Goal: Navigation & Orientation: Understand site structure

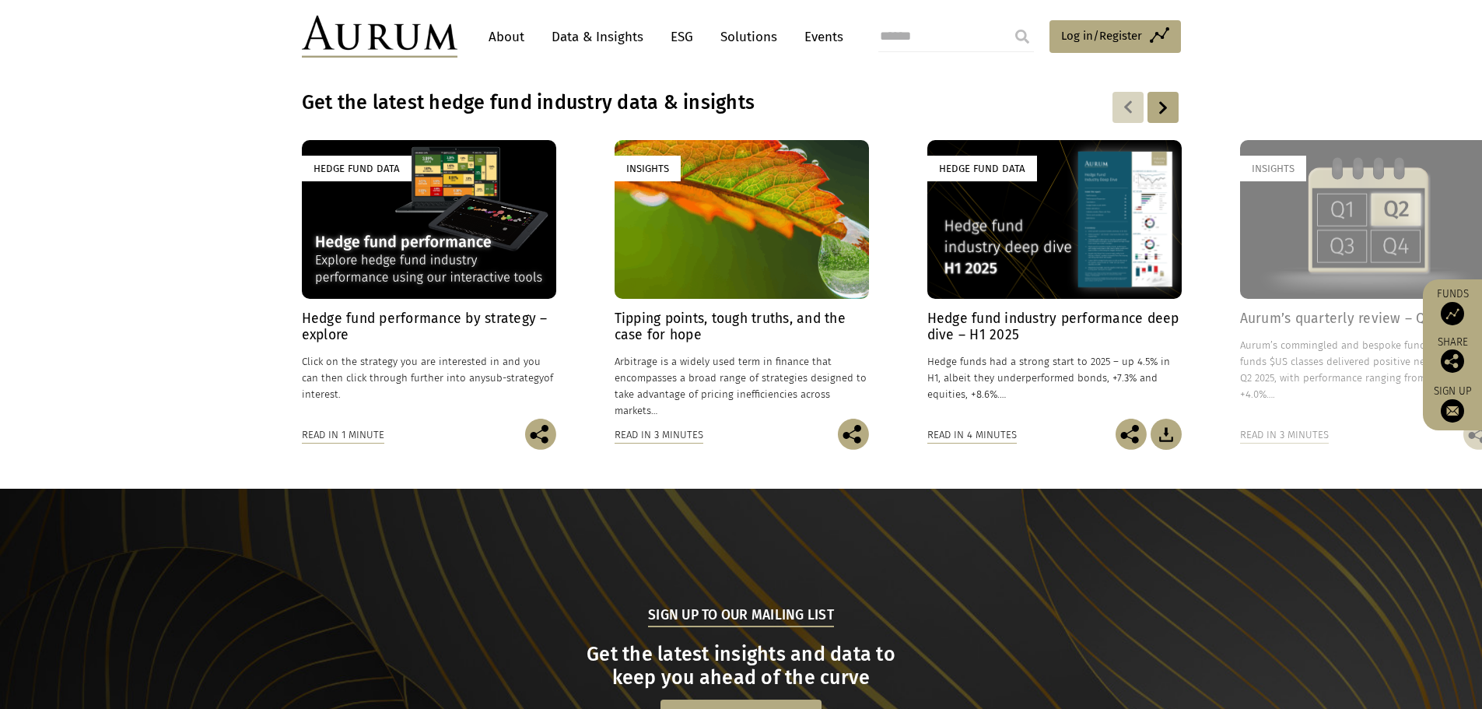
scroll to position [1442, 0]
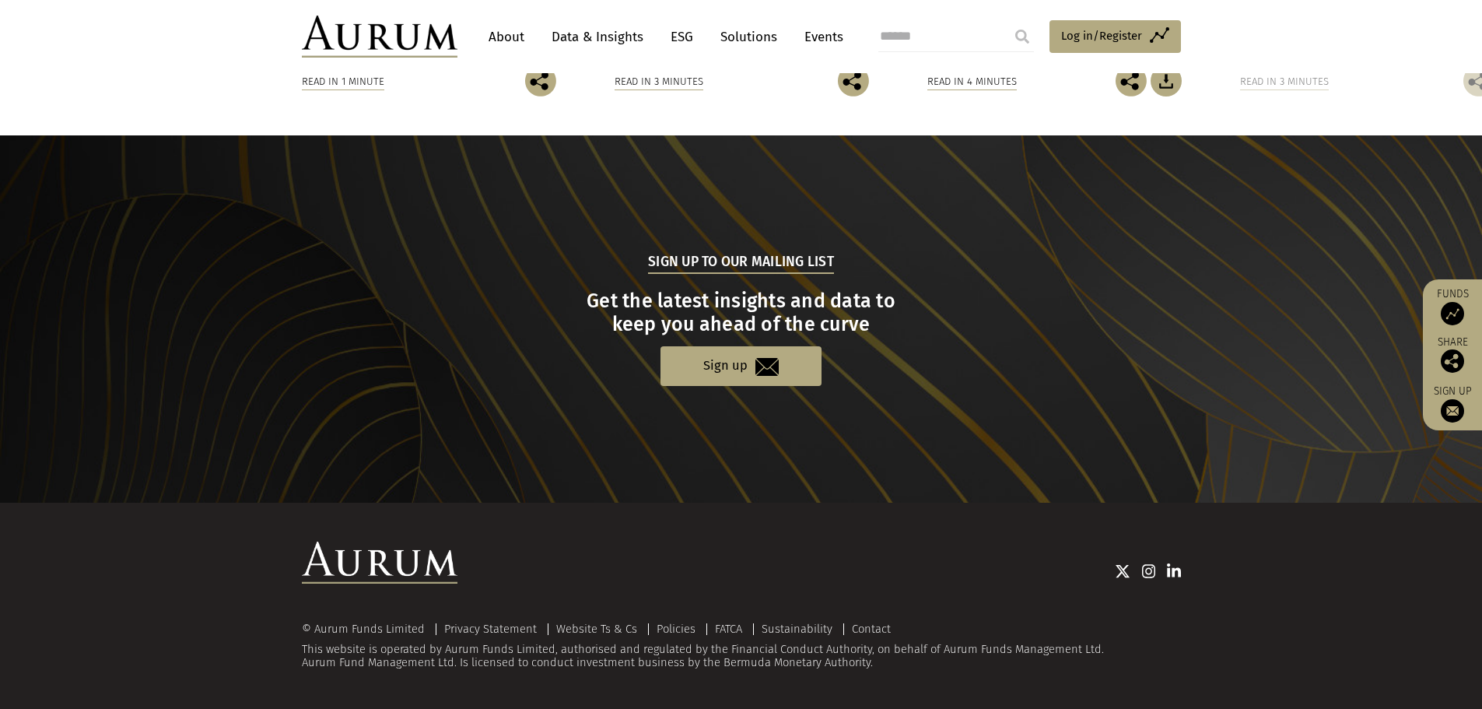
click at [506, 37] on link "About" at bounding box center [506, 37] width 51 height 29
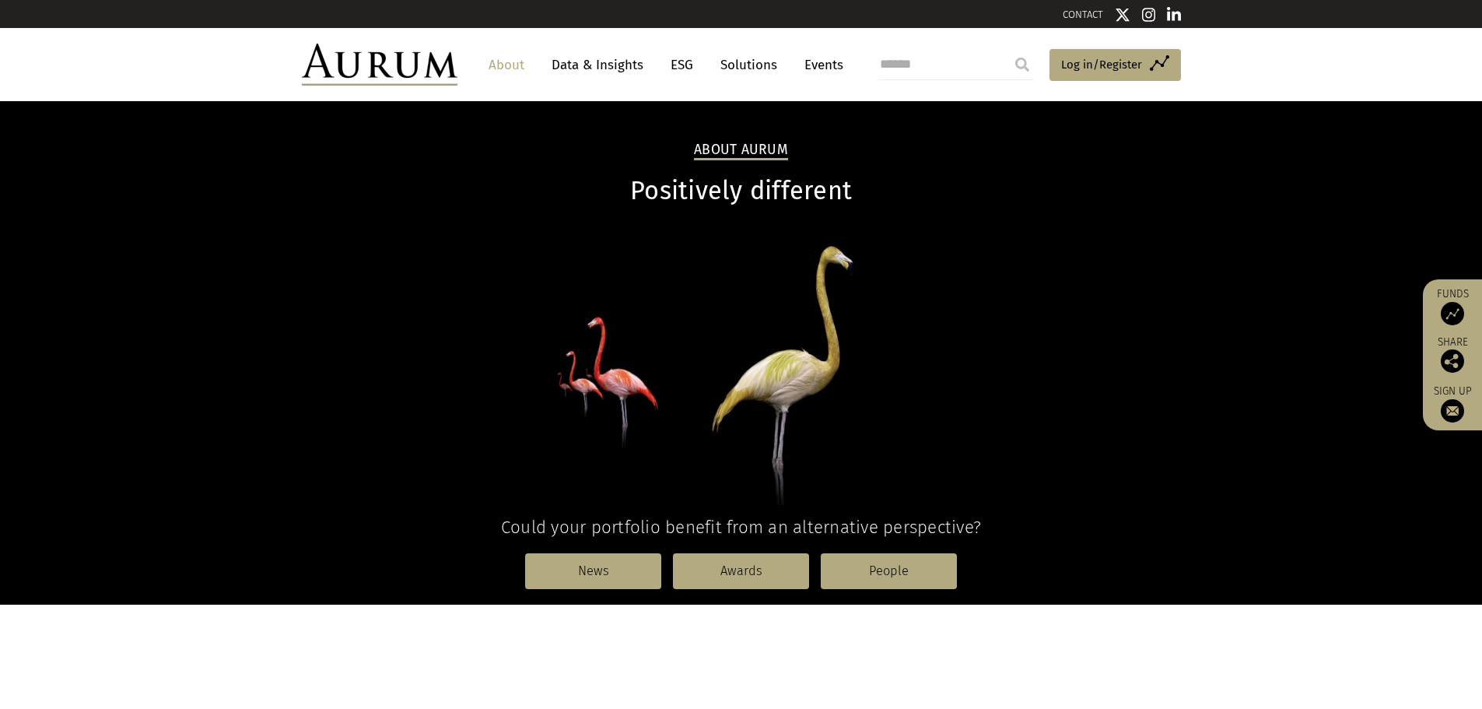
click at [593, 70] on link "Data & Insights" at bounding box center [597, 65] width 107 height 29
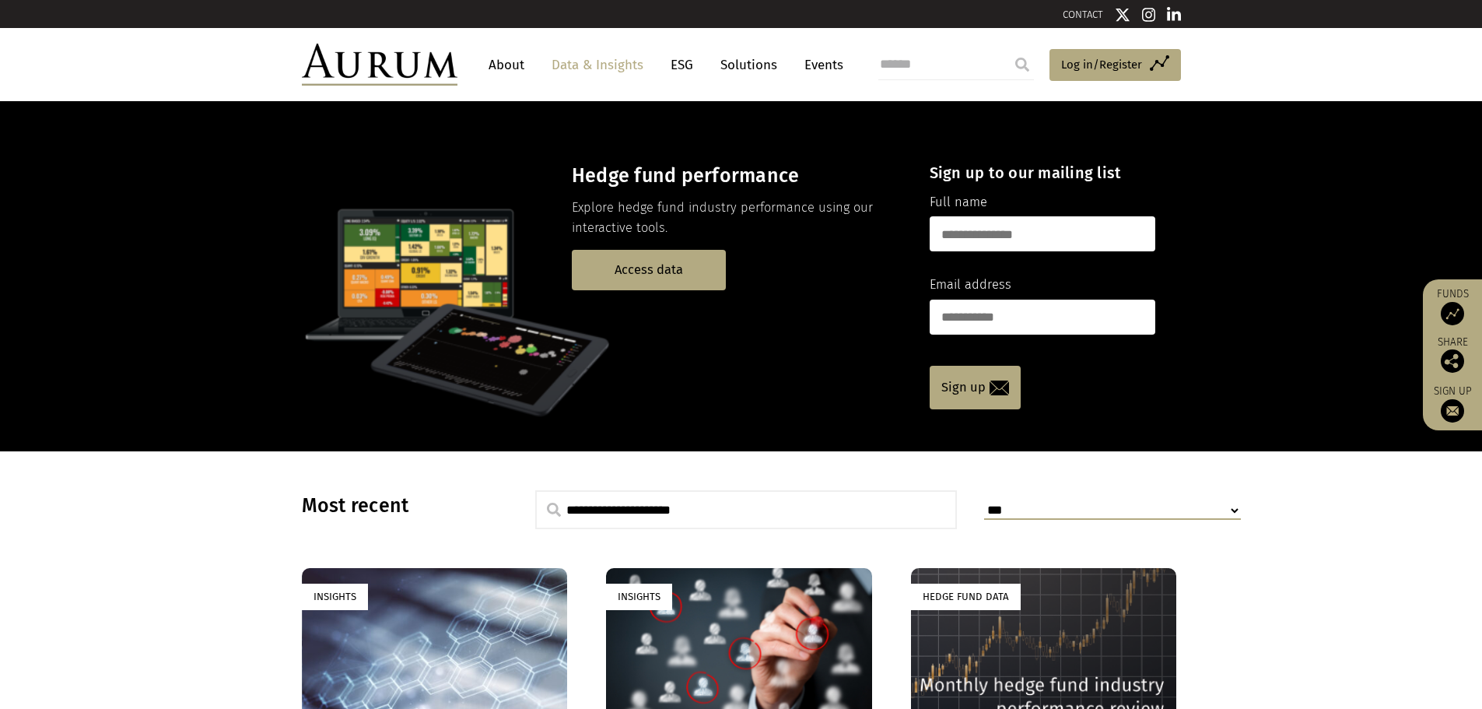
click at [725, 65] on link "Solutions" at bounding box center [748, 65] width 72 height 29
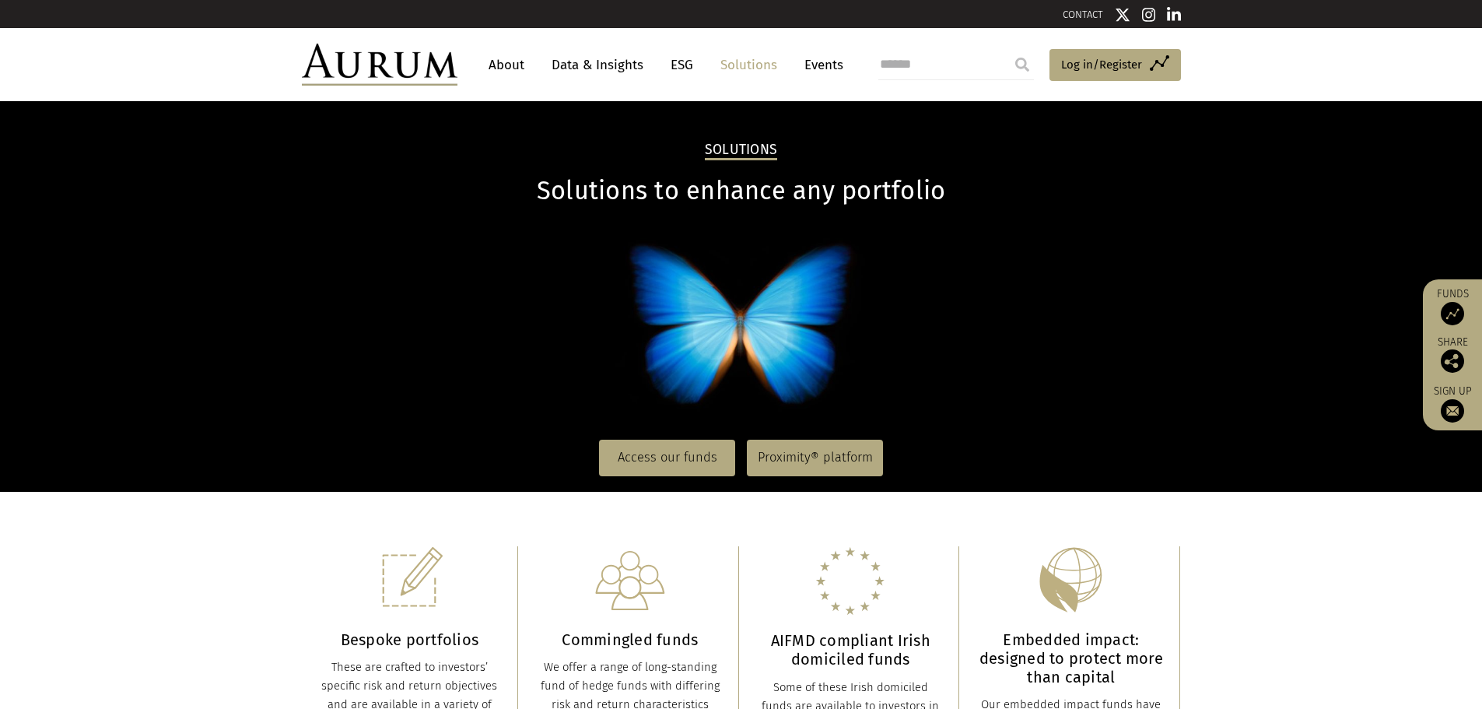
click at [804, 70] on link "Events" at bounding box center [819, 65] width 47 height 29
